Goal: Task Accomplishment & Management: Manage account settings

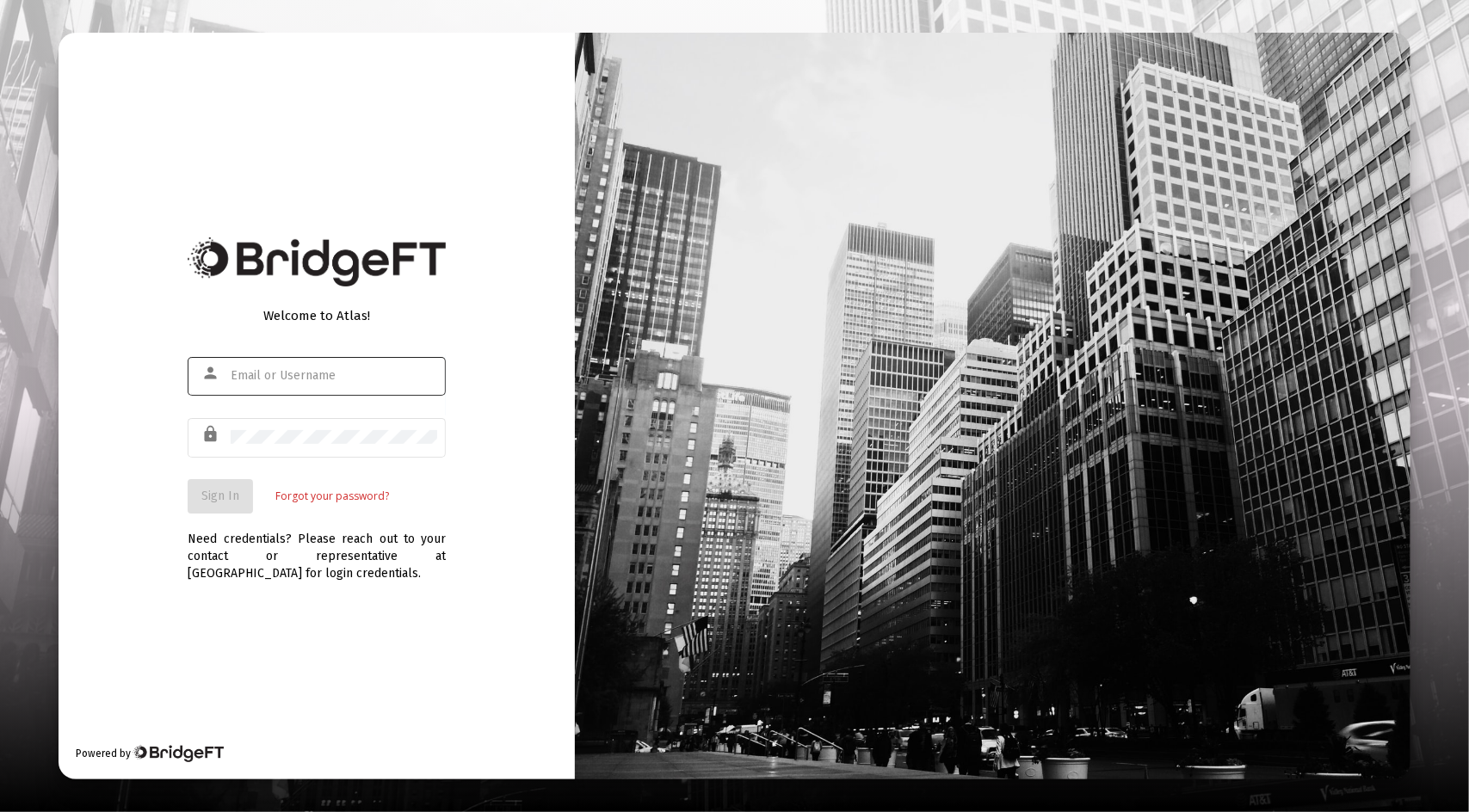
drag, startPoint x: 110, startPoint y: 424, endPoint x: 241, endPoint y: 378, distance: 138.8
click at [241, 378] on div "Welcome to Atlas! person lock Sign In Forgot your password? Need credentials? P…" at bounding box center [316, 406] width 516 height 747
click at [241, 378] on input "text" at bounding box center [334, 376] width 206 height 14
click at [241, 378] on input "grmaigessranch@" at bounding box center [334, 376] width 206 height 14
click at [358, 384] on div "grmail.cogessranch@" at bounding box center [334, 375] width 206 height 42
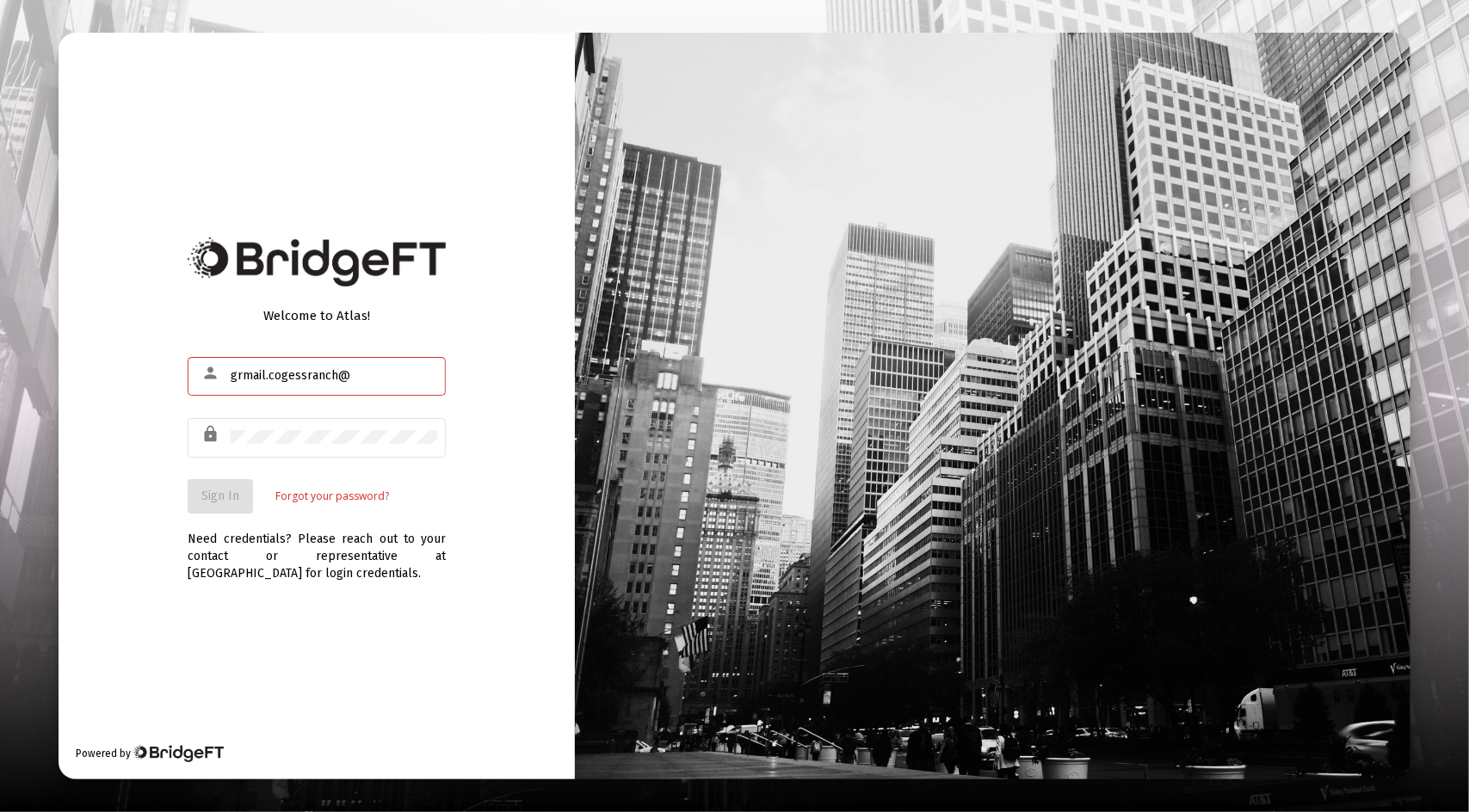
click at [359, 373] on input "grmail.cogessranch@" at bounding box center [334, 376] width 206 height 14
type input "g"
type input "[EMAIL_ADDRESS][DOMAIN_NAME]"
click at [219, 491] on span "Sign In" at bounding box center [220, 496] width 38 height 15
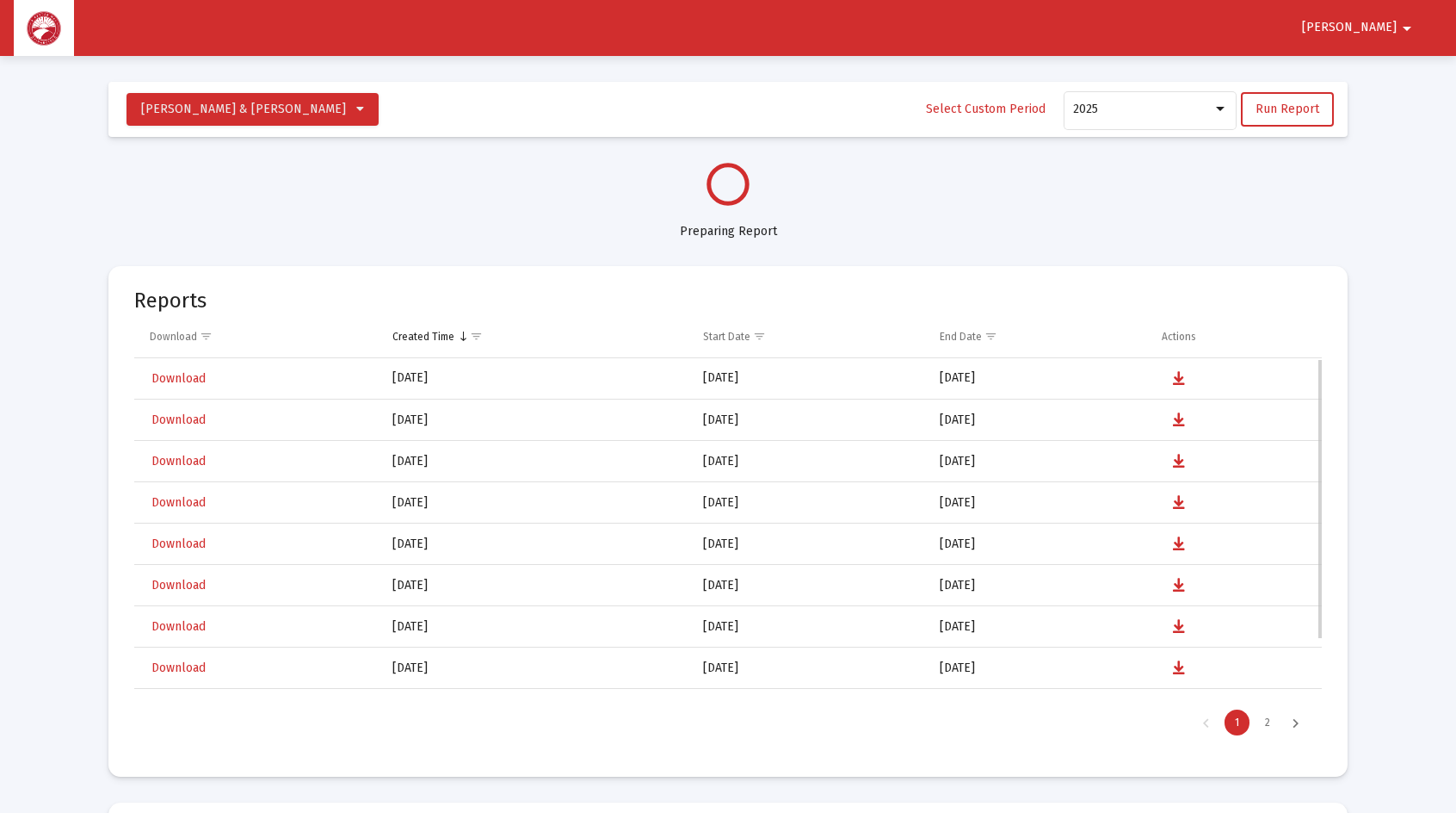
click at [219, 491] on div "Download" at bounding box center [259, 503] width 219 height 25
select select "View all"
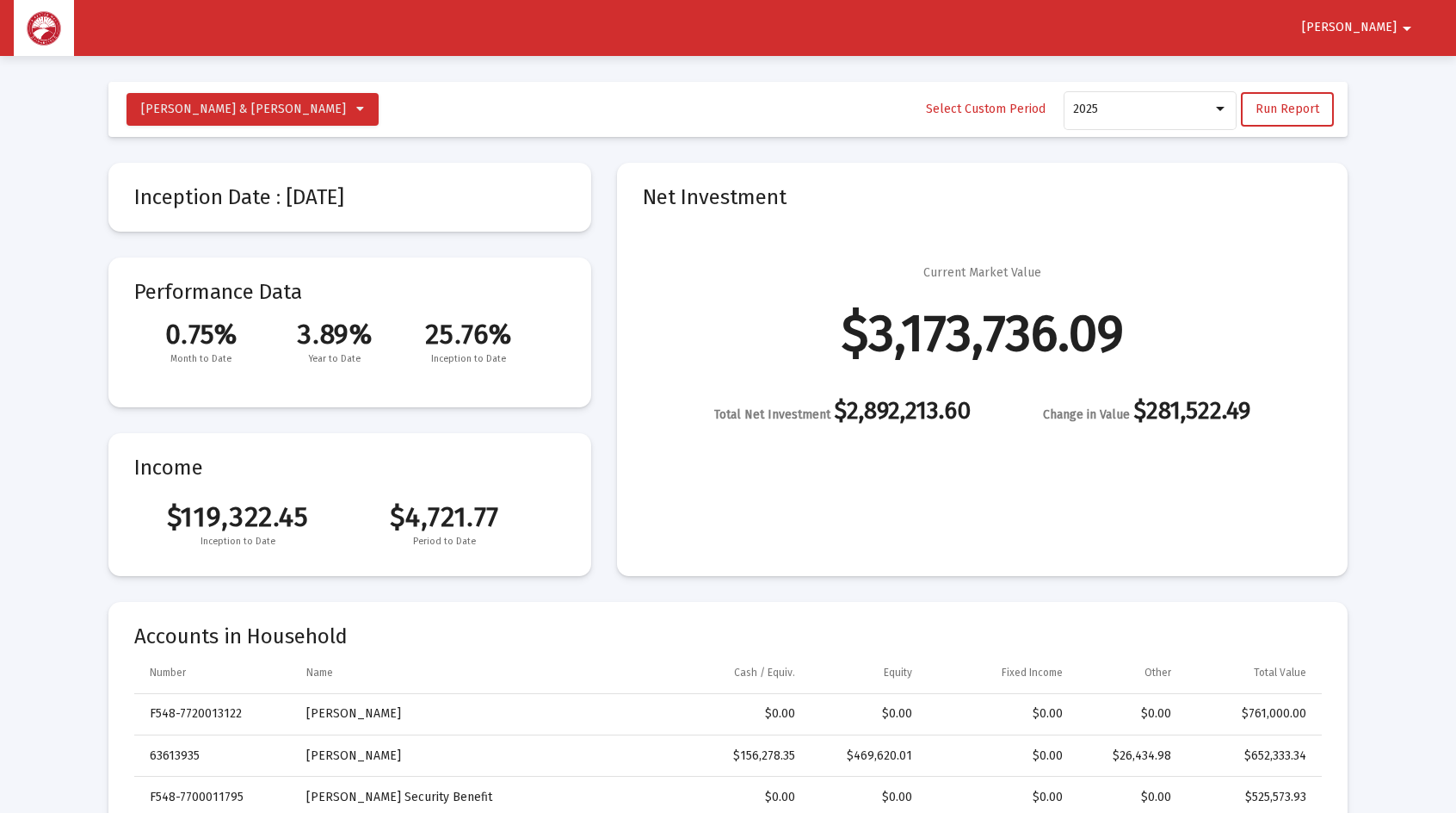
click at [1408, 26] on mat-icon "arrow_drop_down" at bounding box center [1407, 28] width 20 height 34
click at [1387, 70] on button "Logout" at bounding box center [1376, 73] width 96 height 41
